Goal: Information Seeking & Learning: Learn about a topic

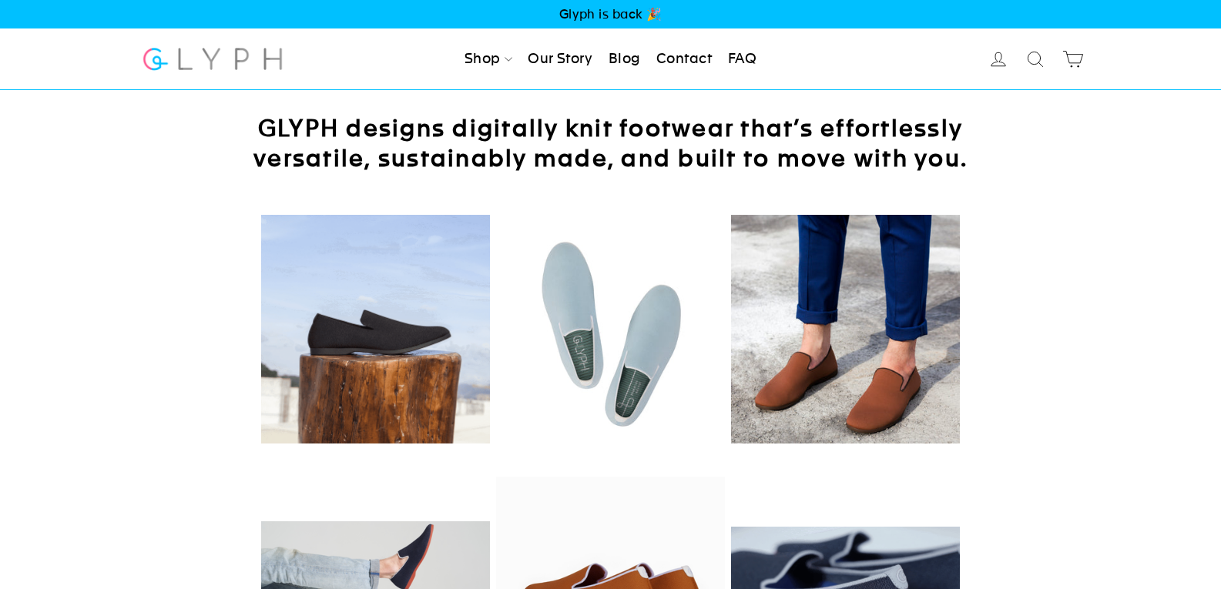
click at [632, 11] on span "Glyph is back 🎉" at bounding box center [610, 14] width 1221 height 29
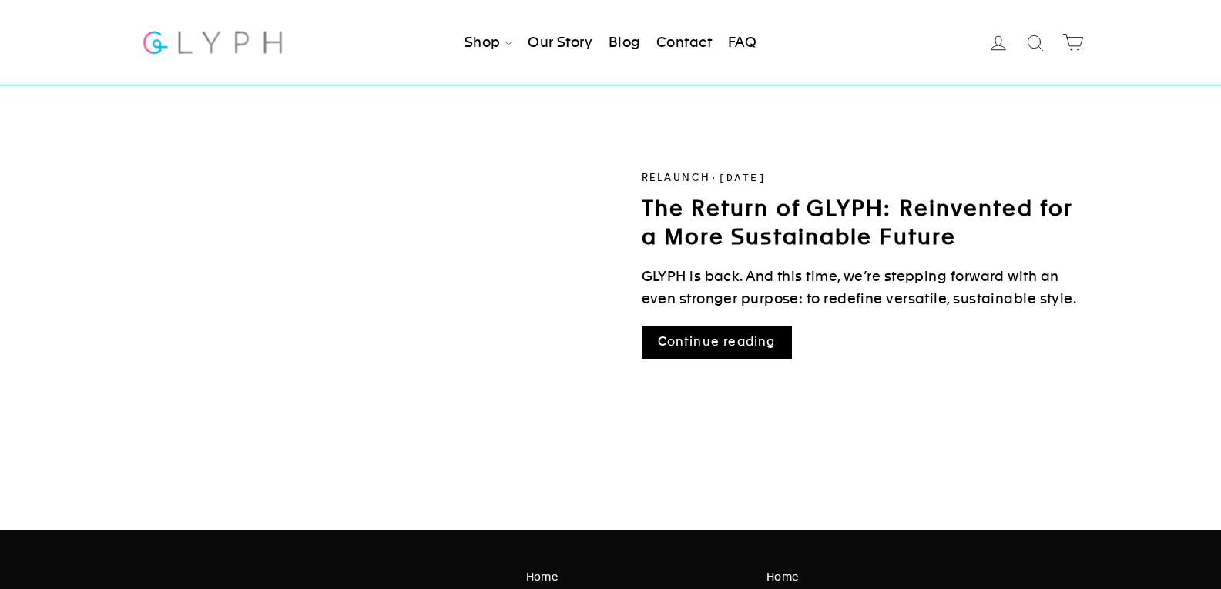
scroll to position [154, 0]
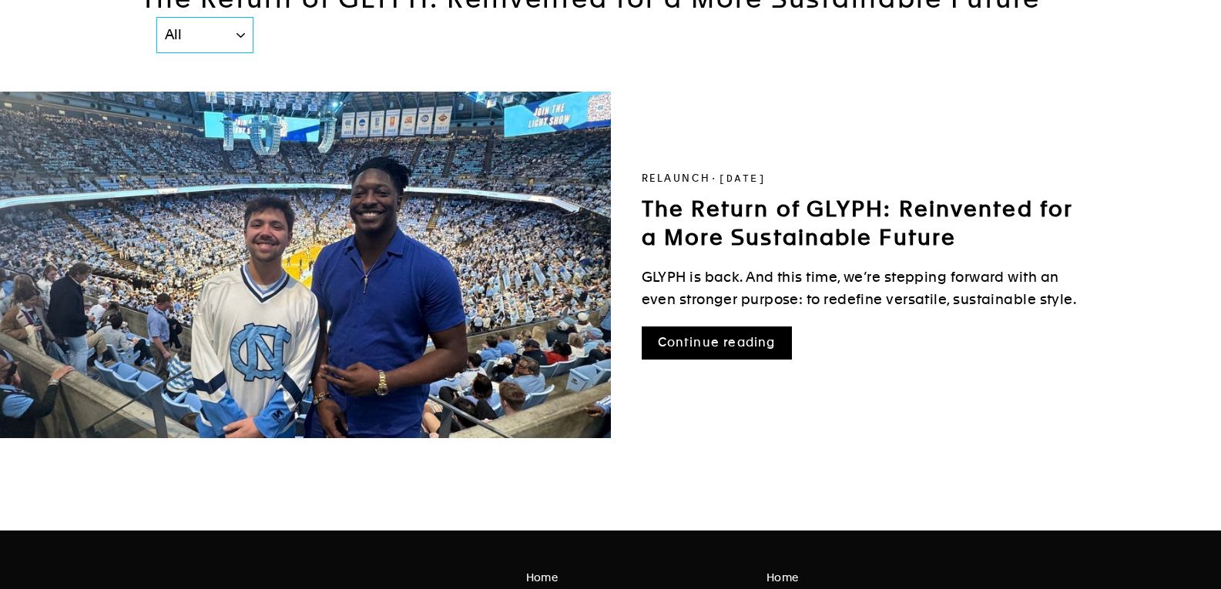
click at [740, 338] on link "Continue reading" at bounding box center [717, 343] width 150 height 33
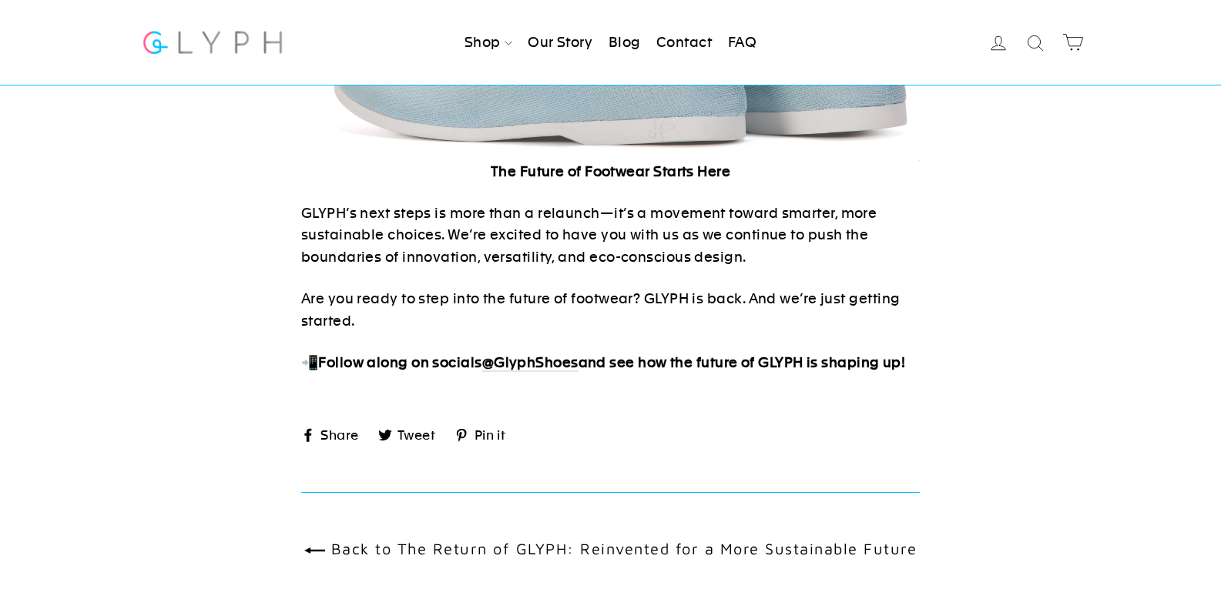
scroll to position [2080, 0]
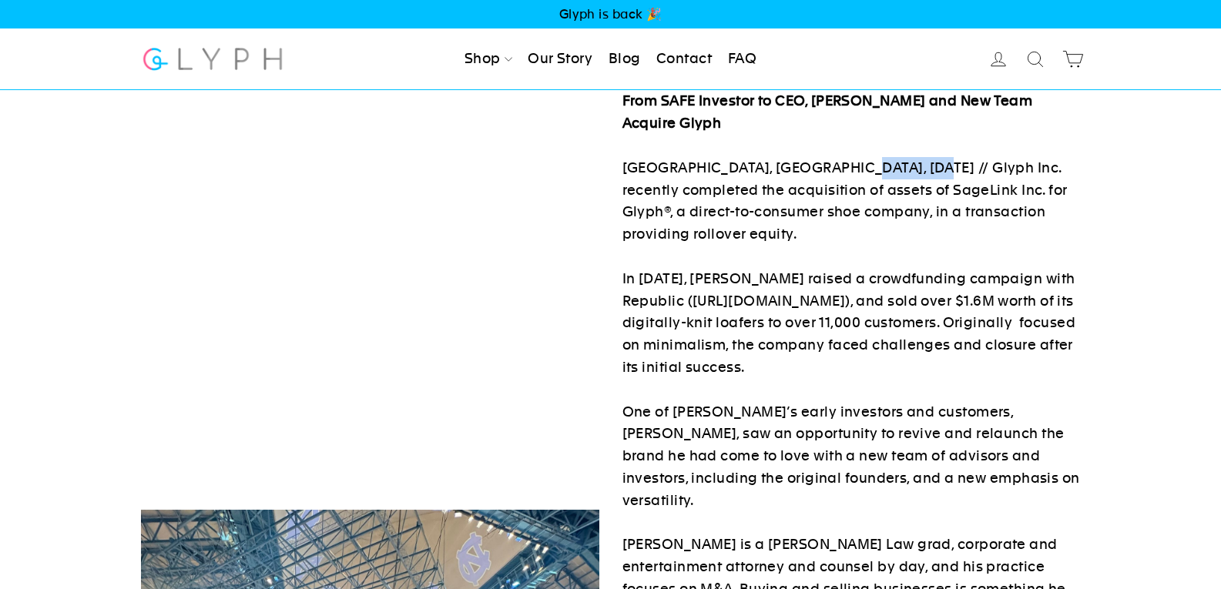
drag, startPoint x: 833, startPoint y: 165, endPoint x: 898, endPoint y: 159, distance: 65.8
copy p "Glyph Inc."
drag, startPoint x: 814, startPoint y: 102, endPoint x: 888, endPoint y: 106, distance: 74.1
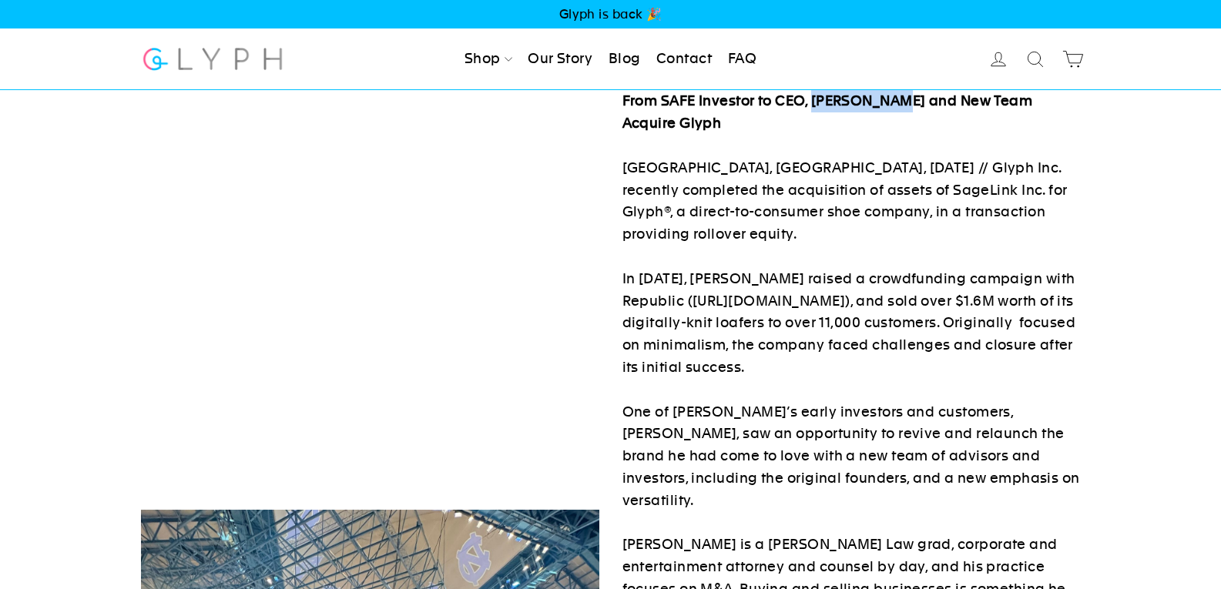
click at [888, 106] on strong "From SAFE Investor to CEO, [PERSON_NAME] and New Team Acquire Glyph" at bounding box center [827, 111] width 411 height 39
copy strong "Peter Singh"
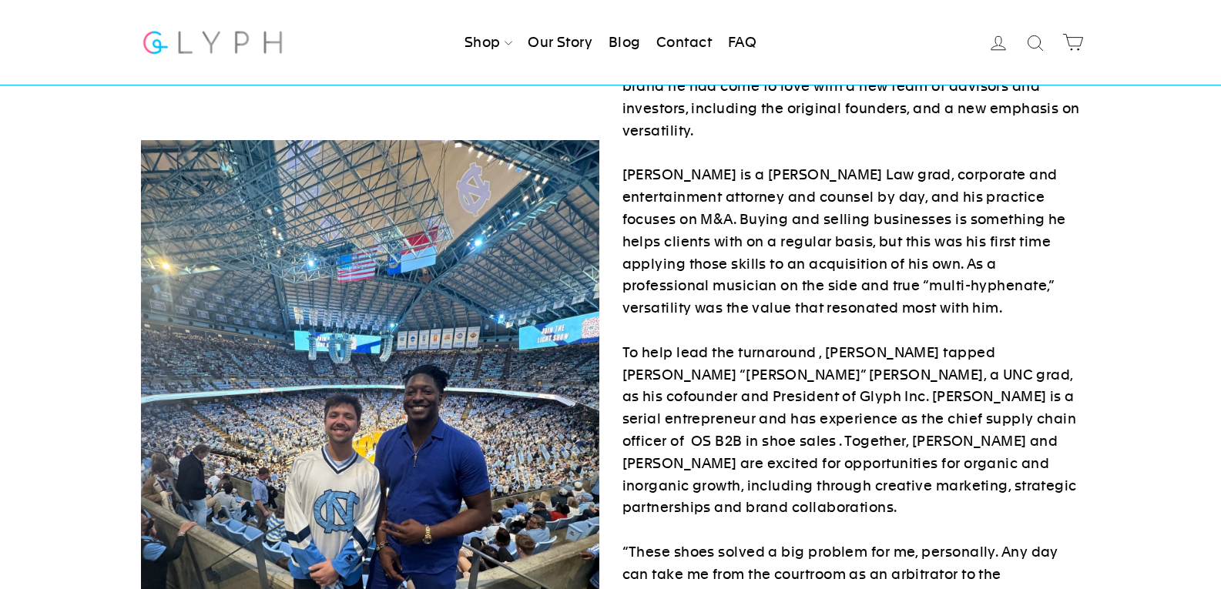
scroll to position [385, 0]
